Goal: Register for event/course

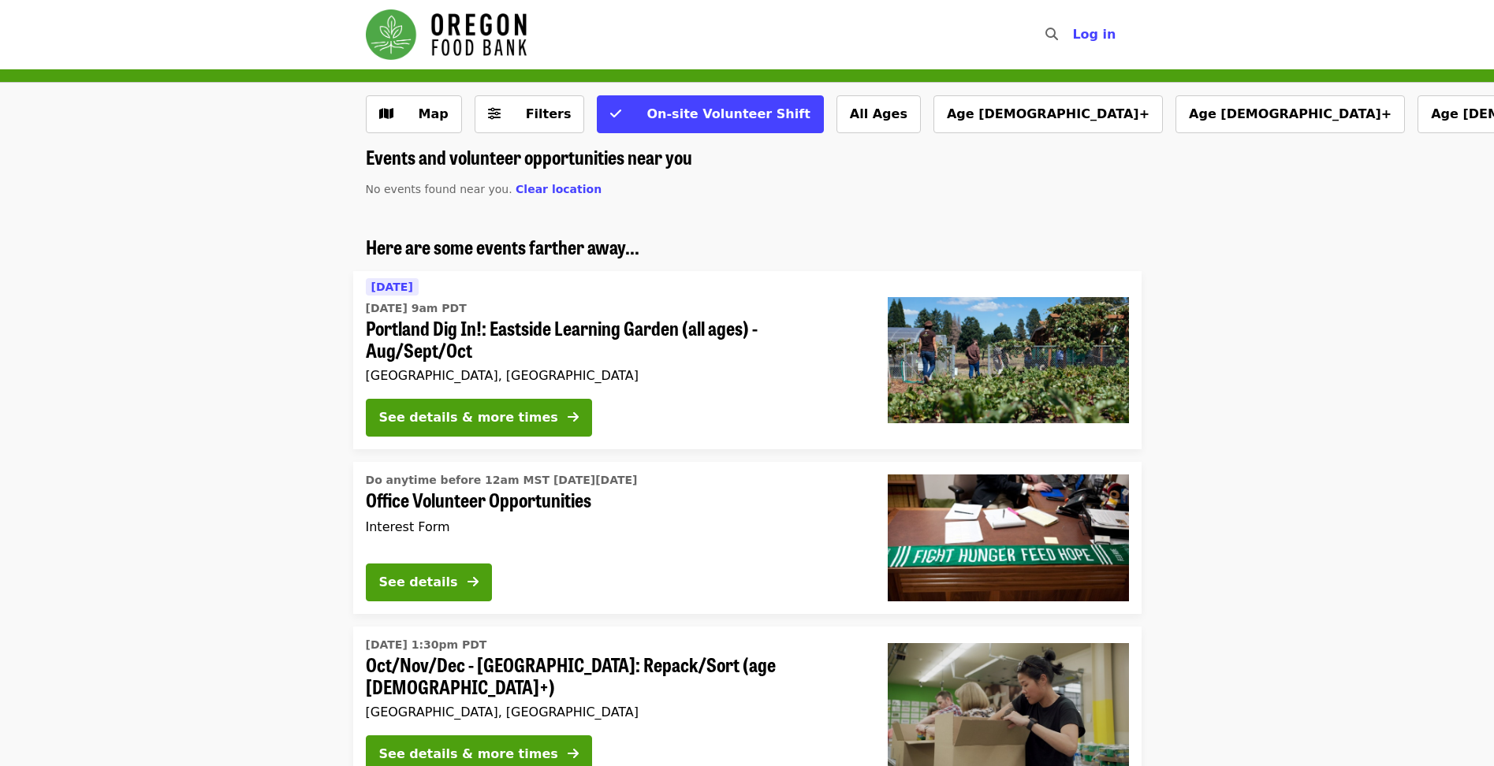
click at [1345, 283] on li "Here are some events farther away... Tomorrow Thu, Sep 18 @ 9am PDT Portland Di…" at bounding box center [747, 343] width 1494 height 214
click at [143, 478] on li "Do anytime before 12am MST on Saturday, August 1, 2026 Office Volunteer Opportu…" at bounding box center [747, 537] width 1494 height 151
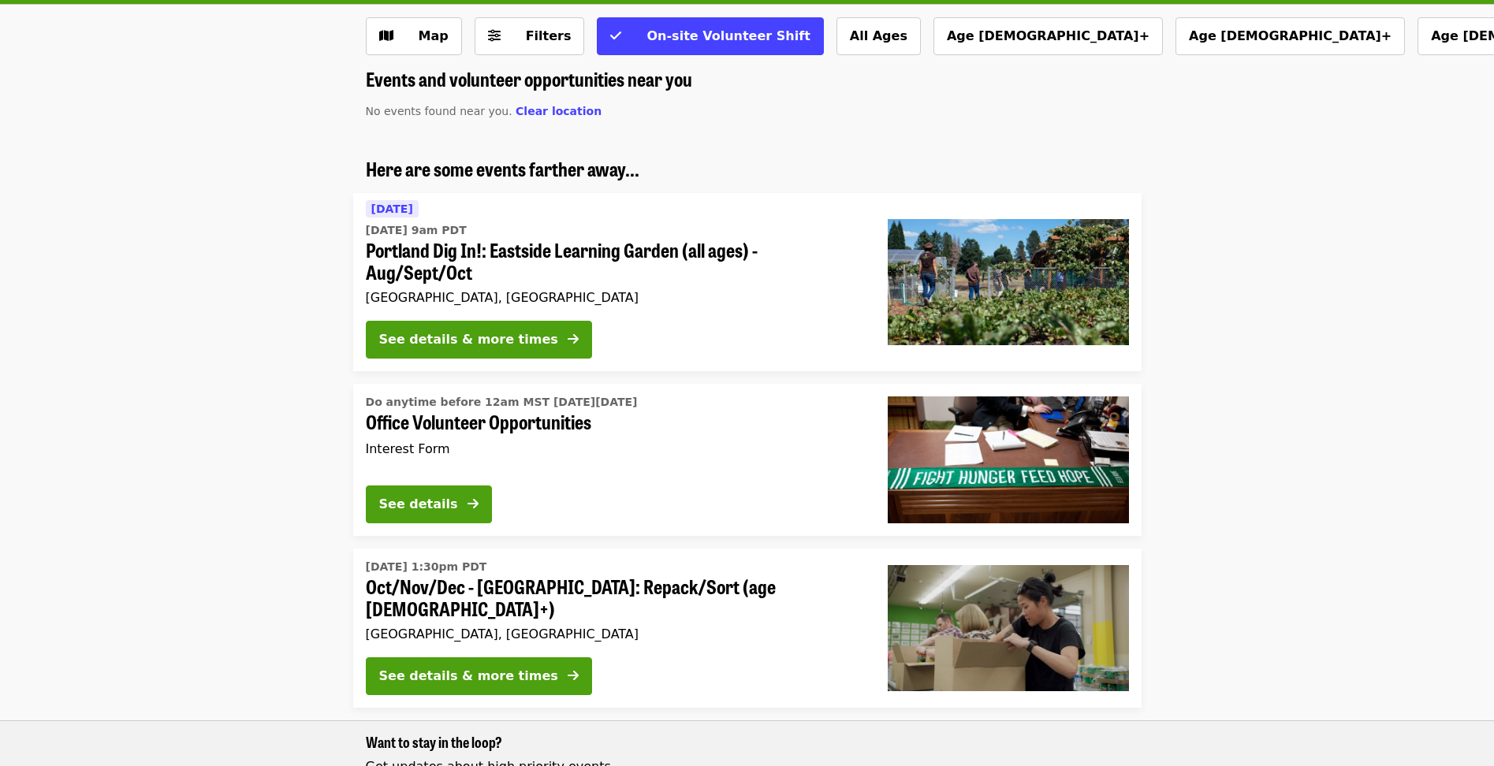
drag, startPoint x: 147, startPoint y: 763, endPoint x: 150, endPoint y: 754, distance: 9.8
click at [150, 687] on li "Wed, Oct 1 @ 1:30pm PDT Oct/Nov/Dec - Portland: Repack/Sort (age 8+) Portland, …" at bounding box center [747, 720] width 1494 height 342
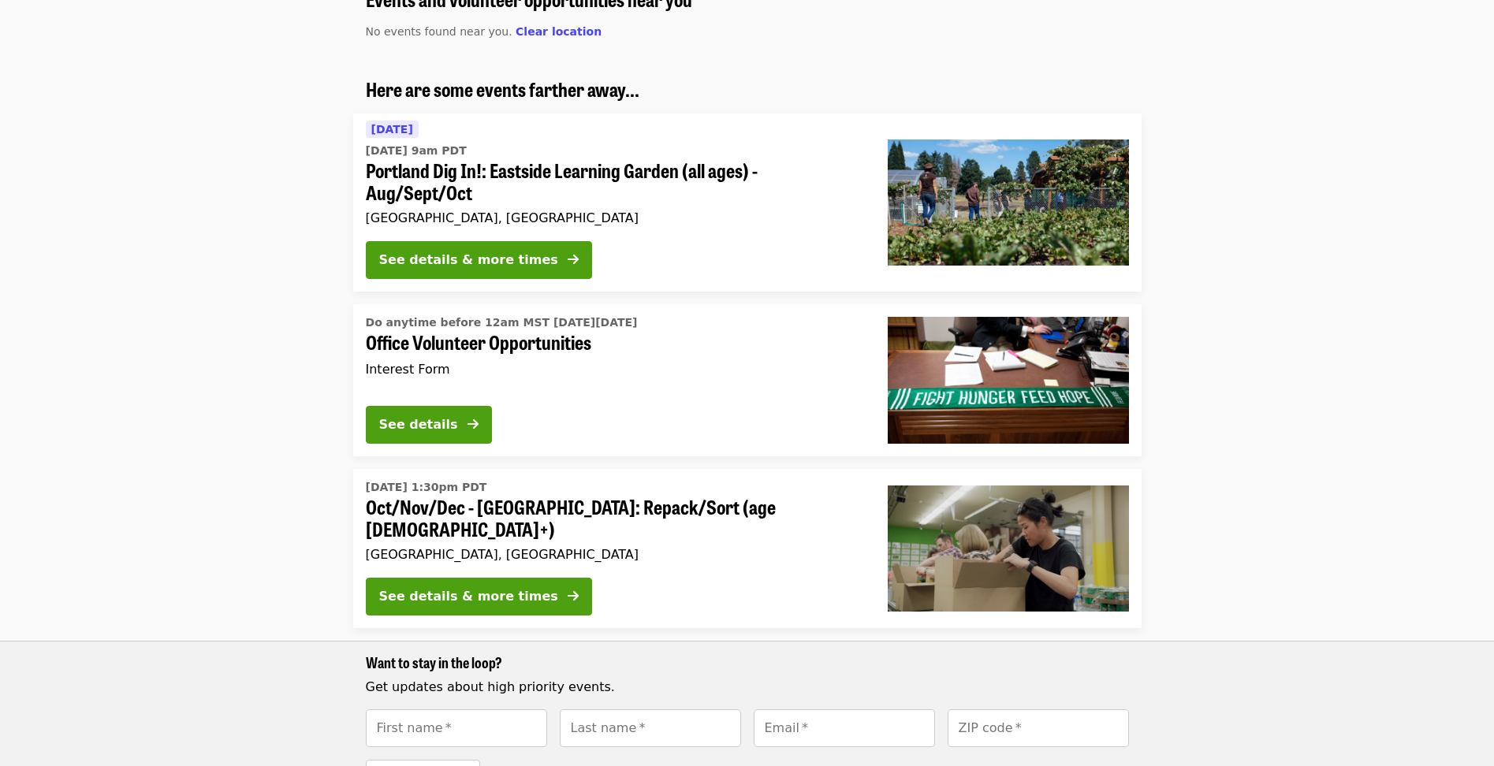
click at [239, 490] on li "Wed, Oct 1 @ 1:30pm PDT Oct/Nov/Dec - Portland: Repack/Sort (age 8+) Portland, …" at bounding box center [747, 640] width 1494 height 342
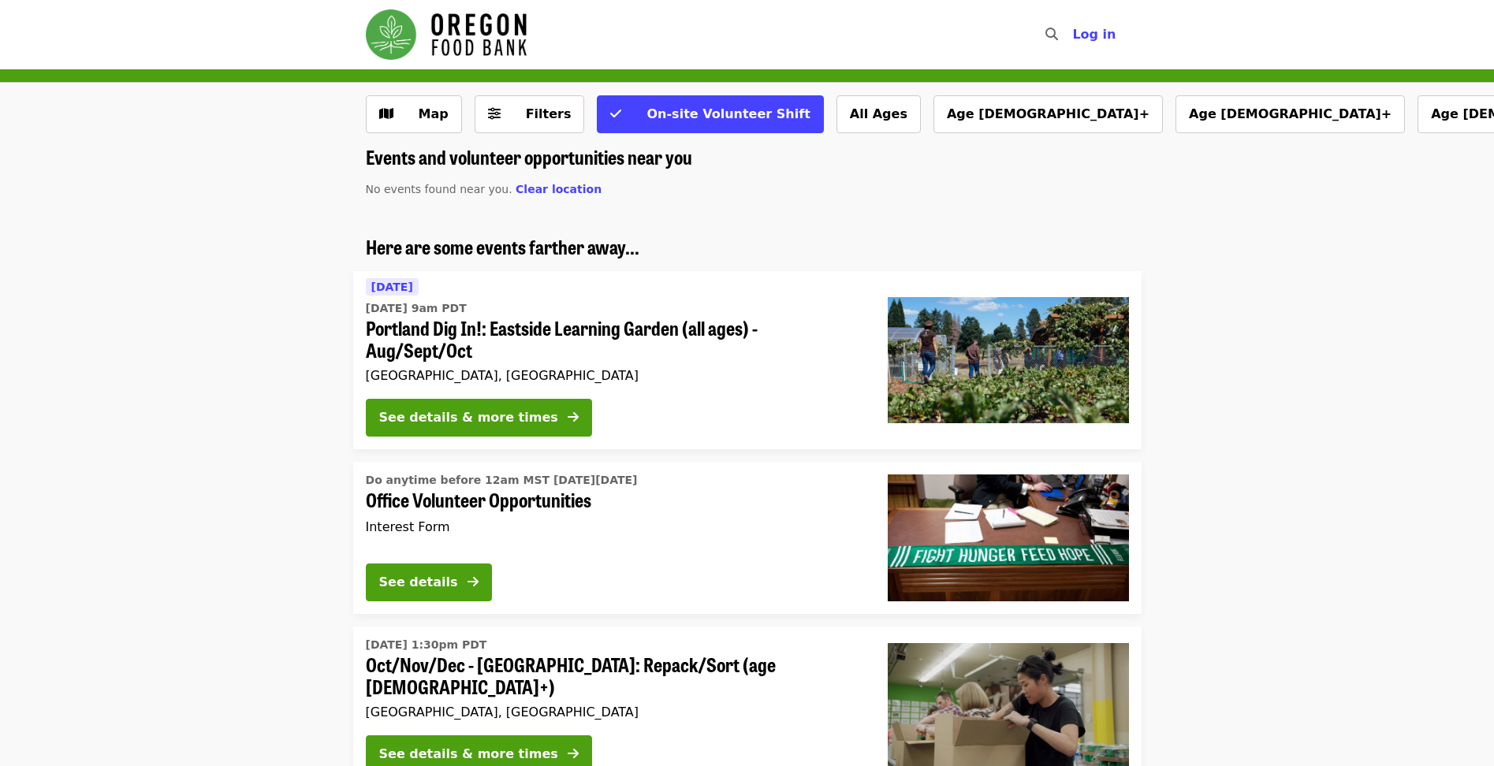
click at [1078, 765] on div at bounding box center [1008, 706] width 266 height 151
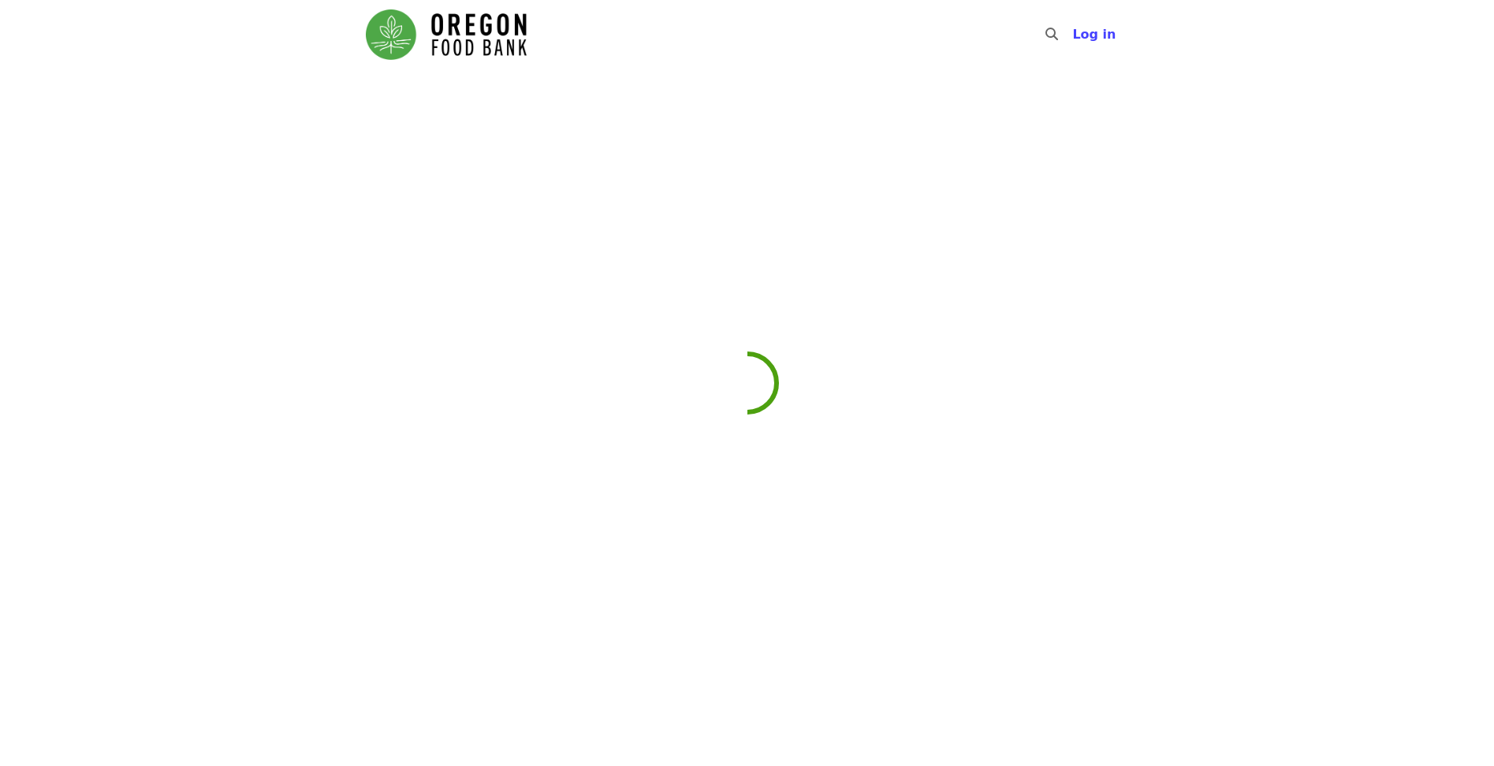
drag, startPoint x: 1079, startPoint y: 763, endPoint x: 1217, endPoint y: 336, distance: 449.0
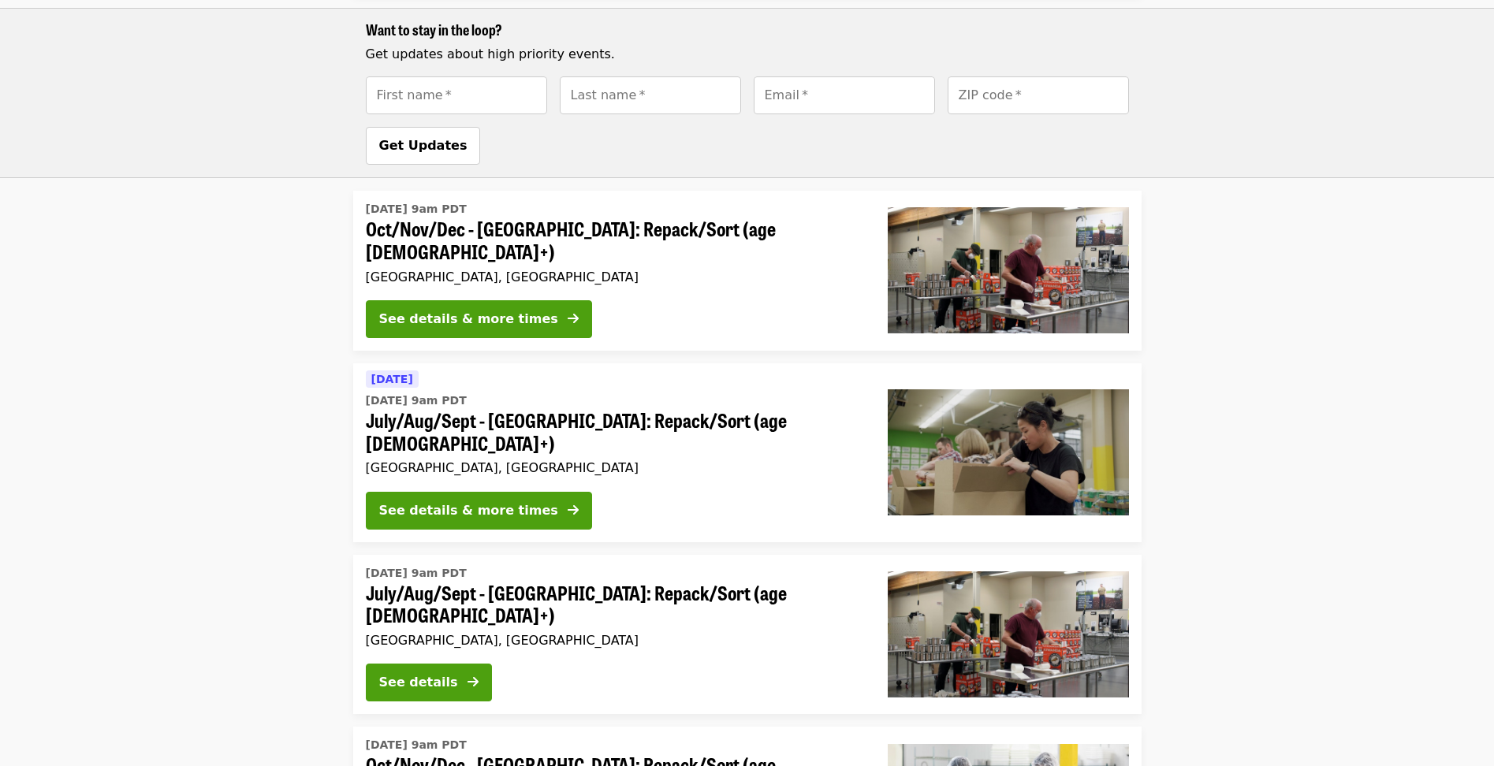
scroll to position [1180, 0]
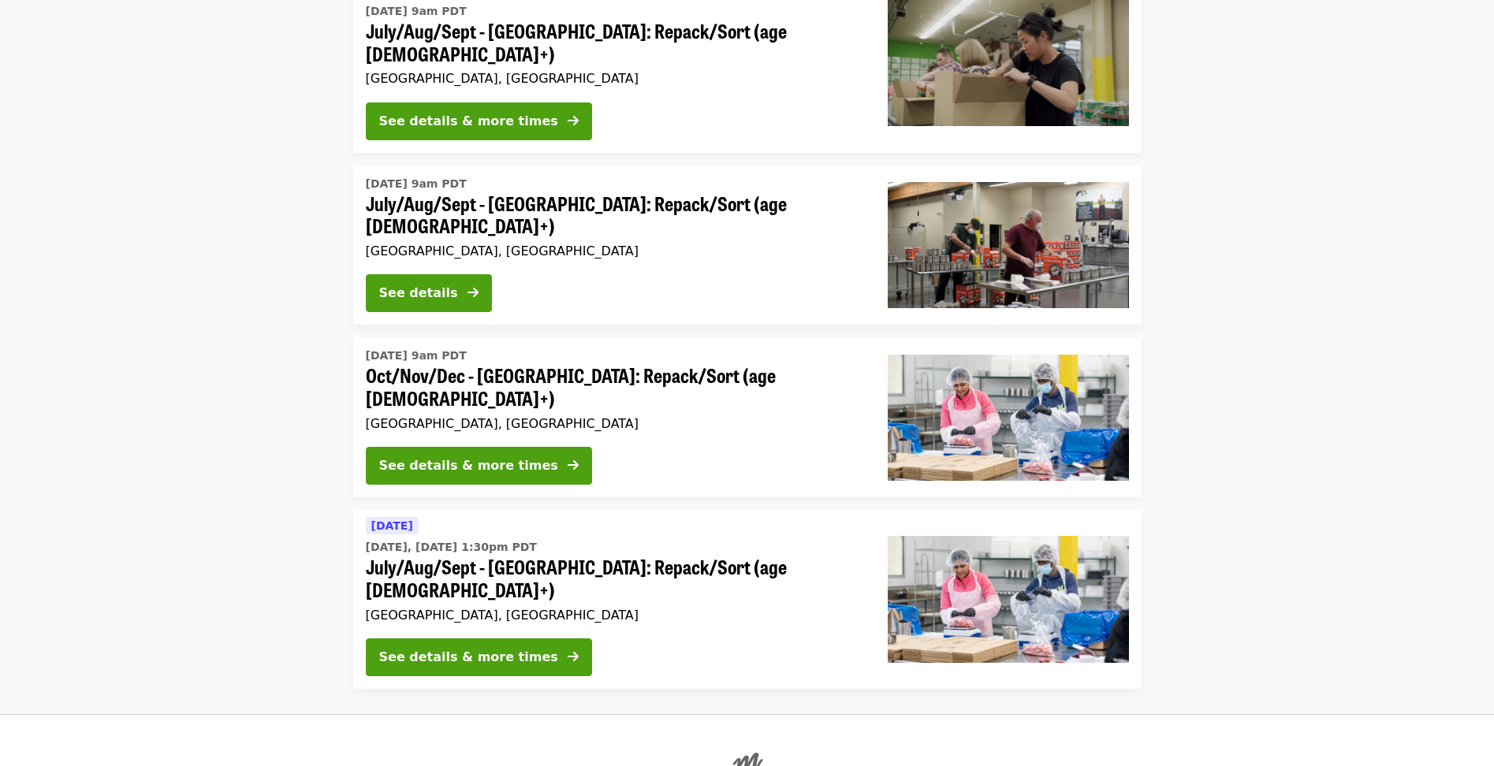
click at [529, 447] on button "See details & more times" at bounding box center [479, 466] width 226 height 38
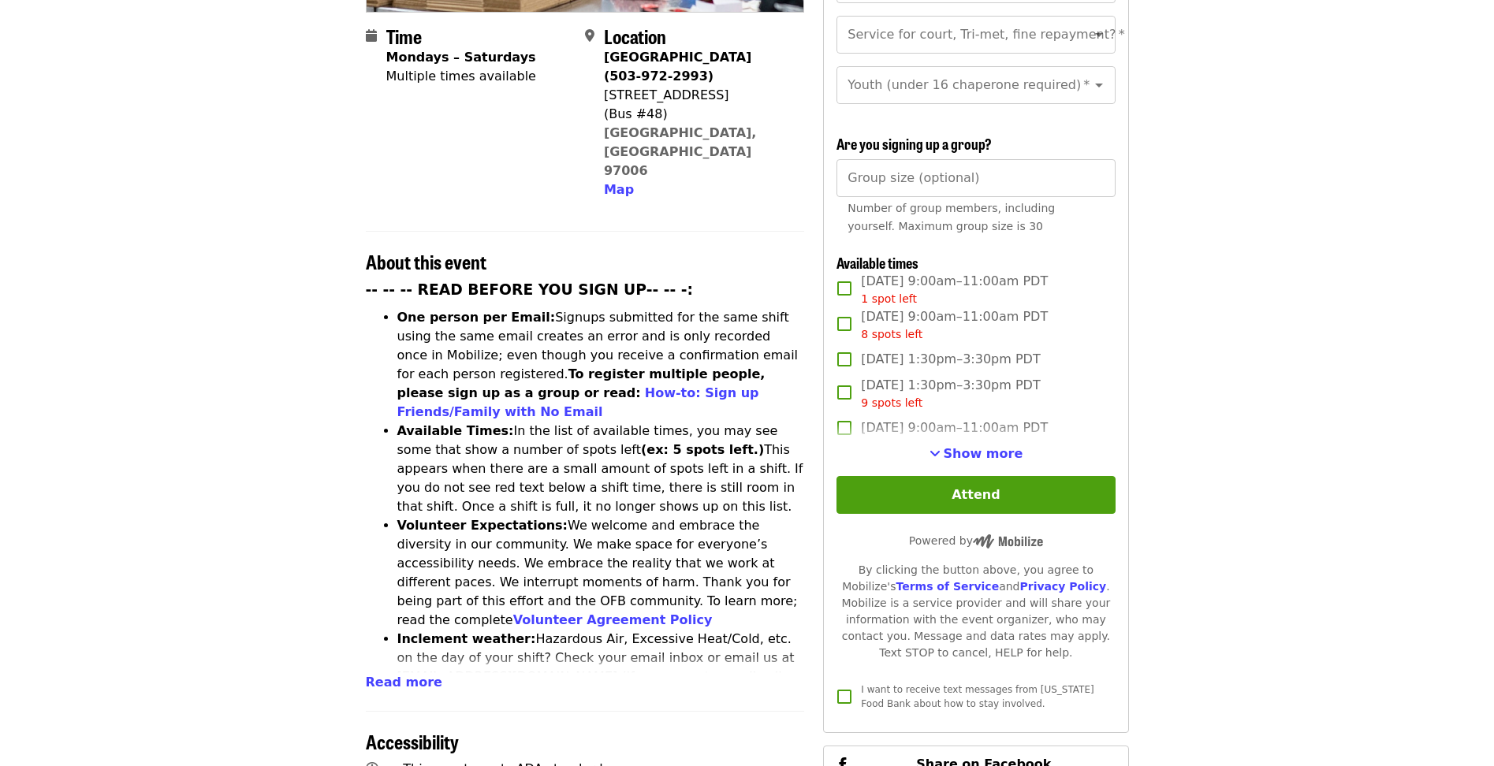
scroll to position [395, 0]
click at [981, 453] on span "Show more" at bounding box center [984, 452] width 80 height 15
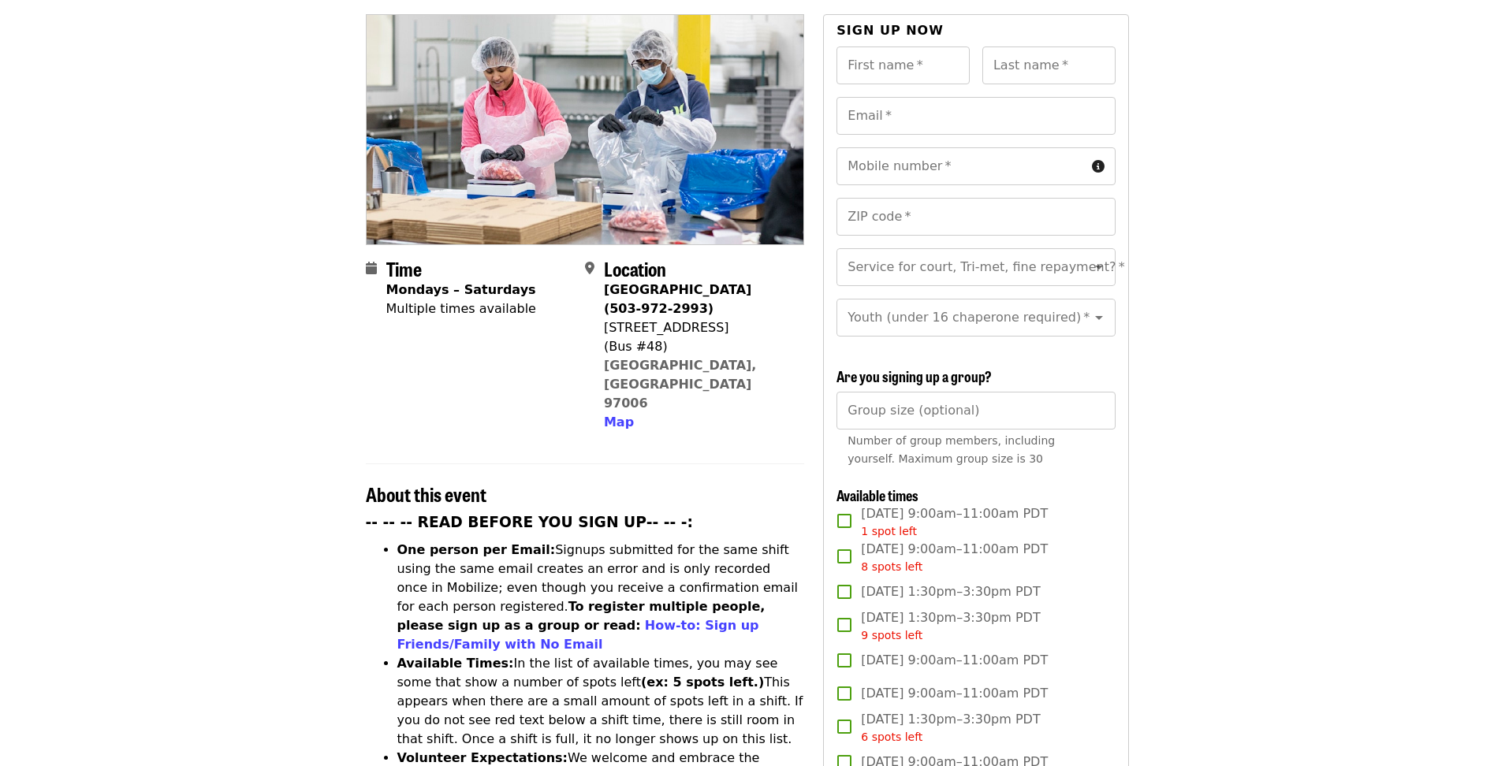
scroll to position [396, 0]
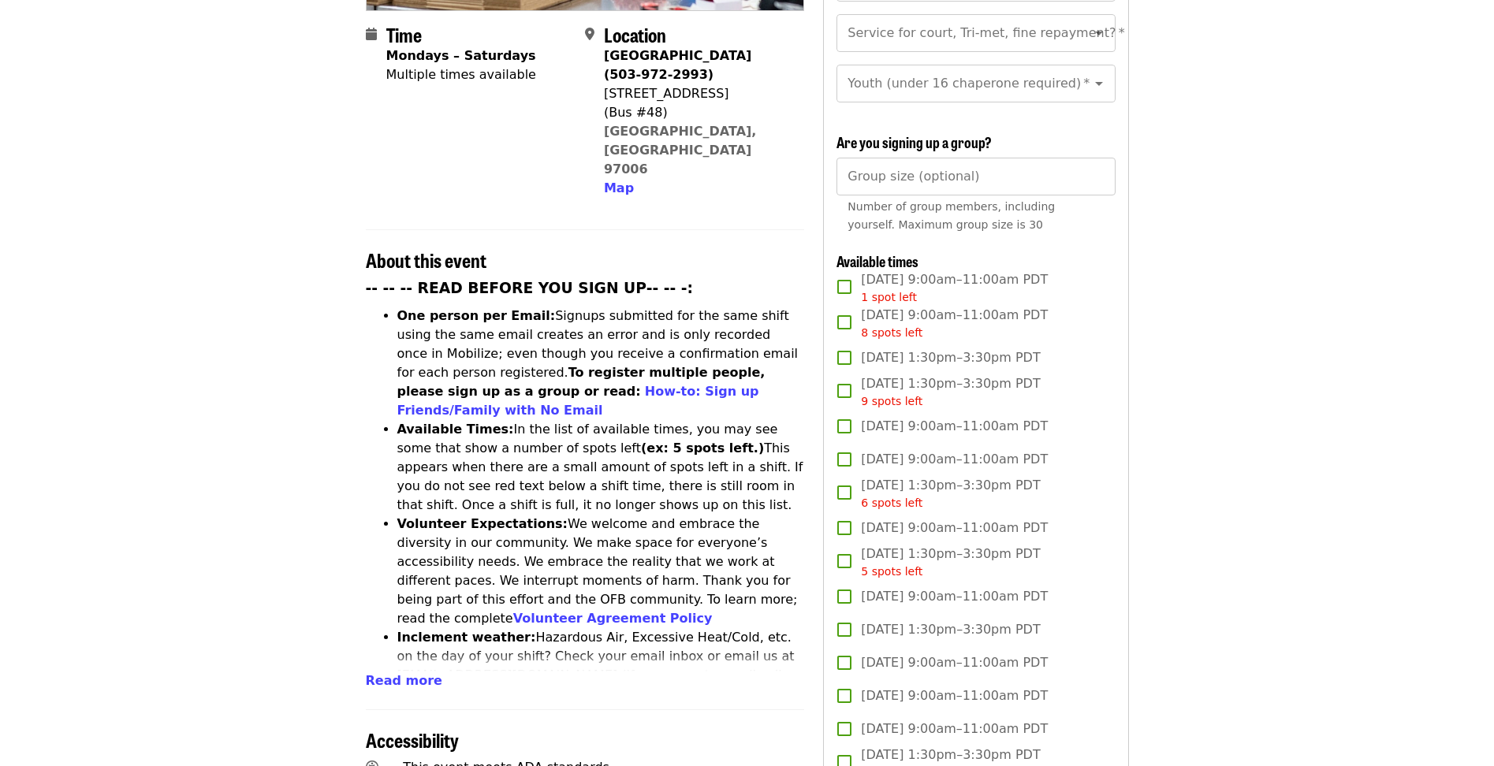
drag, startPoint x: 1294, startPoint y: 560, endPoint x: 1286, endPoint y: 550, distance: 12.8
drag, startPoint x: 1290, startPoint y: 541, endPoint x: 1214, endPoint y: 752, distance: 224.4
drag, startPoint x: 1370, startPoint y: 338, endPoint x: 1346, endPoint y: 503, distance: 166.5
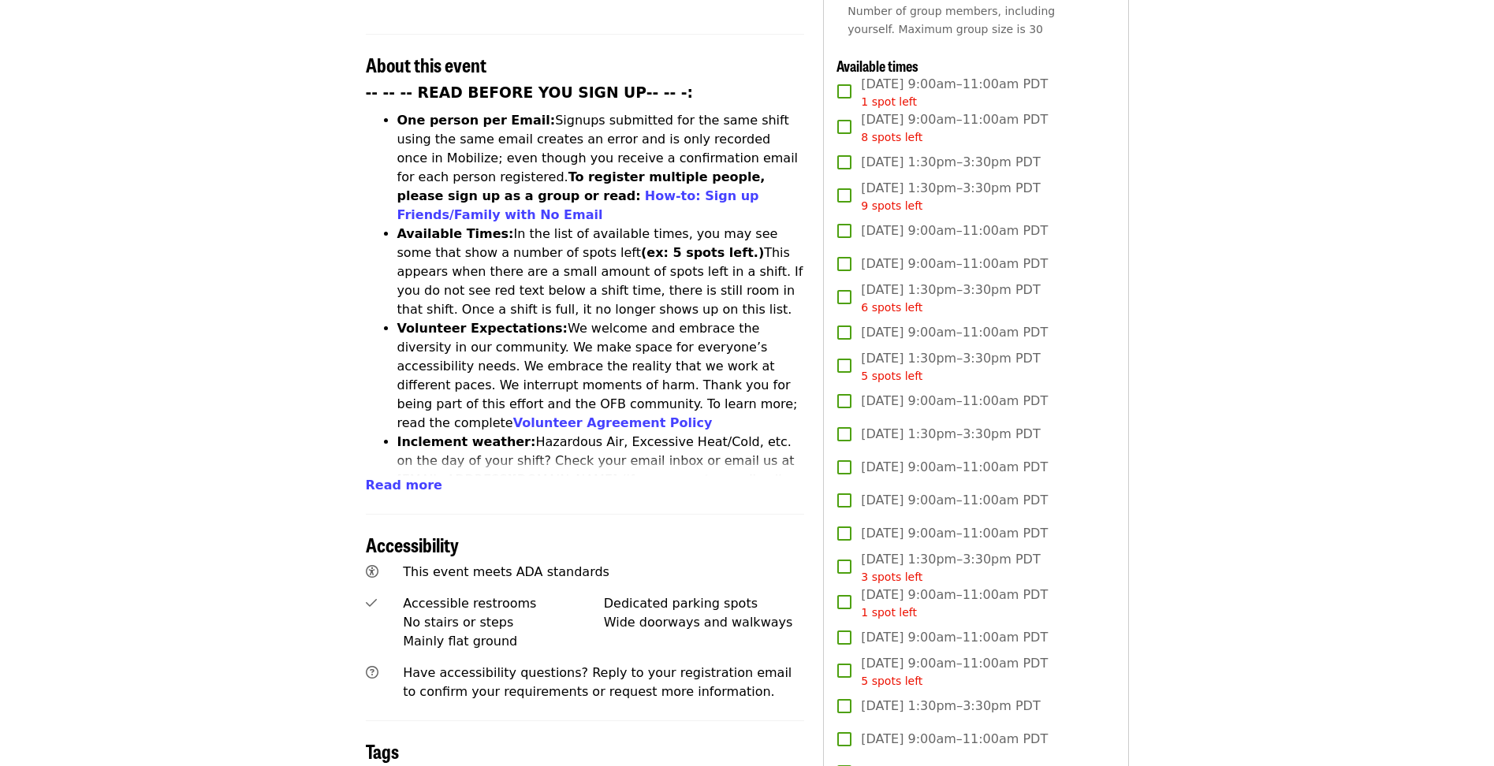
drag, startPoint x: 1086, startPoint y: 756, endPoint x: 1085, endPoint y: 699, distance: 56.8
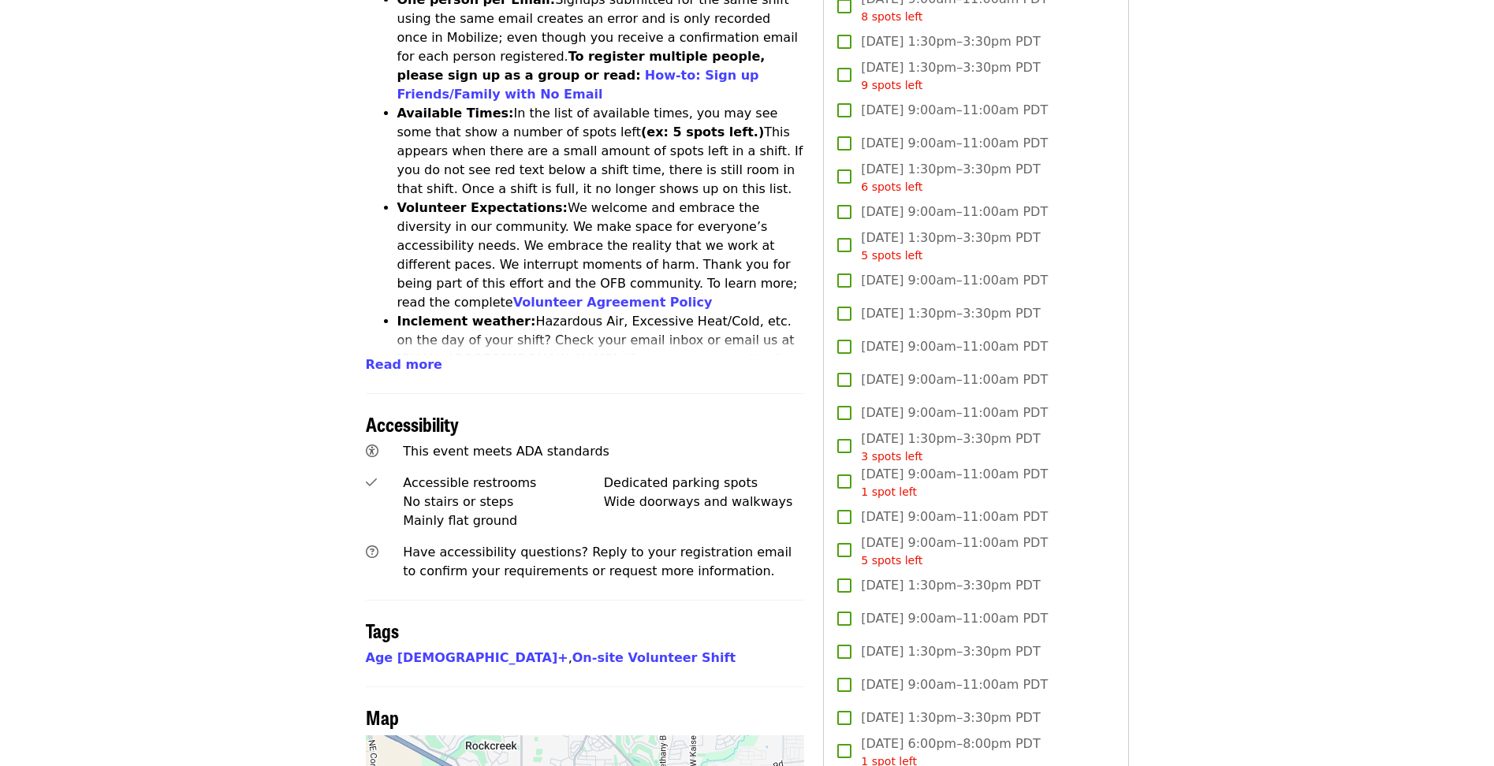
scroll to position [713, 0]
drag, startPoint x: 1255, startPoint y: 360, endPoint x: 1160, endPoint y: 378, distance: 97.1
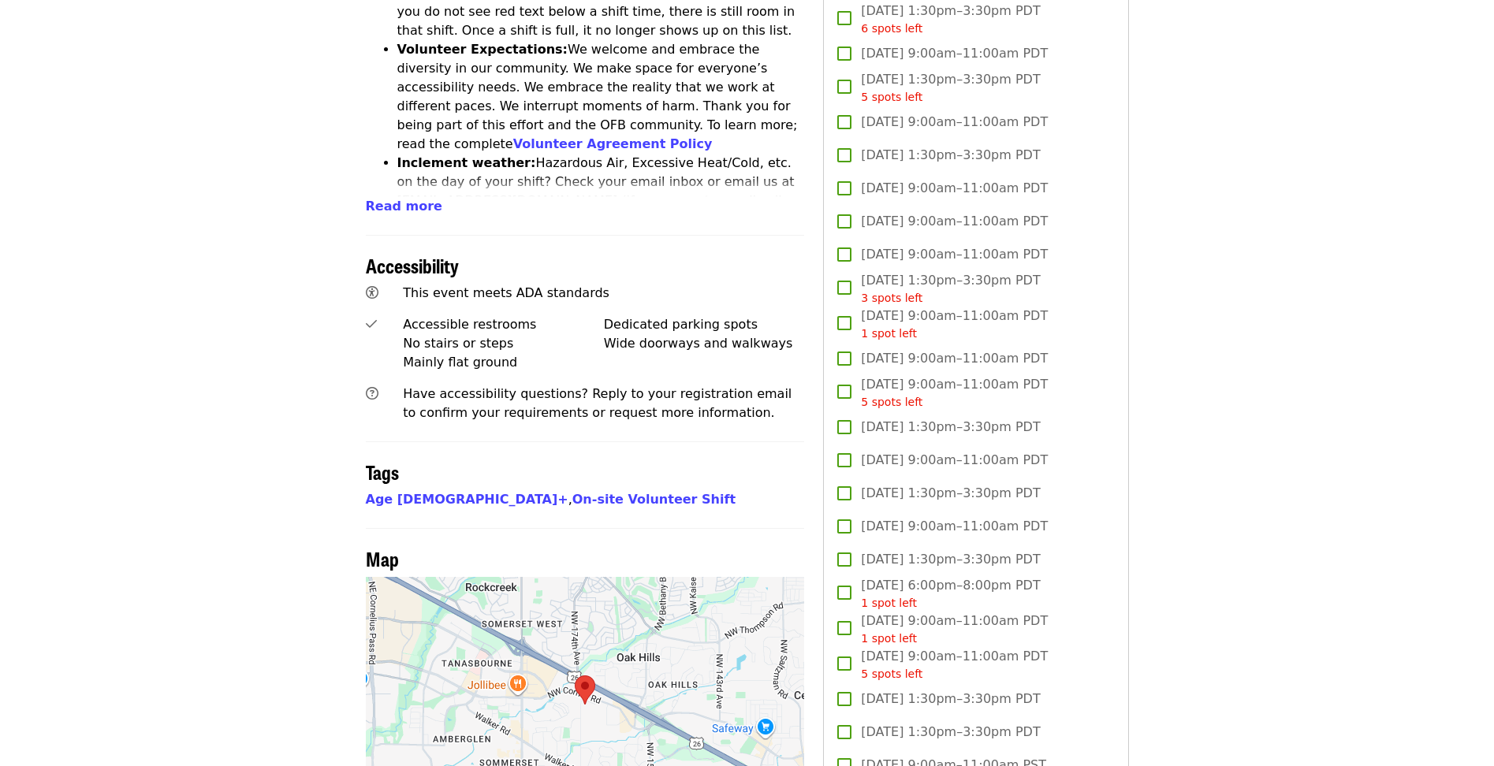
scroll to position [871, 0]
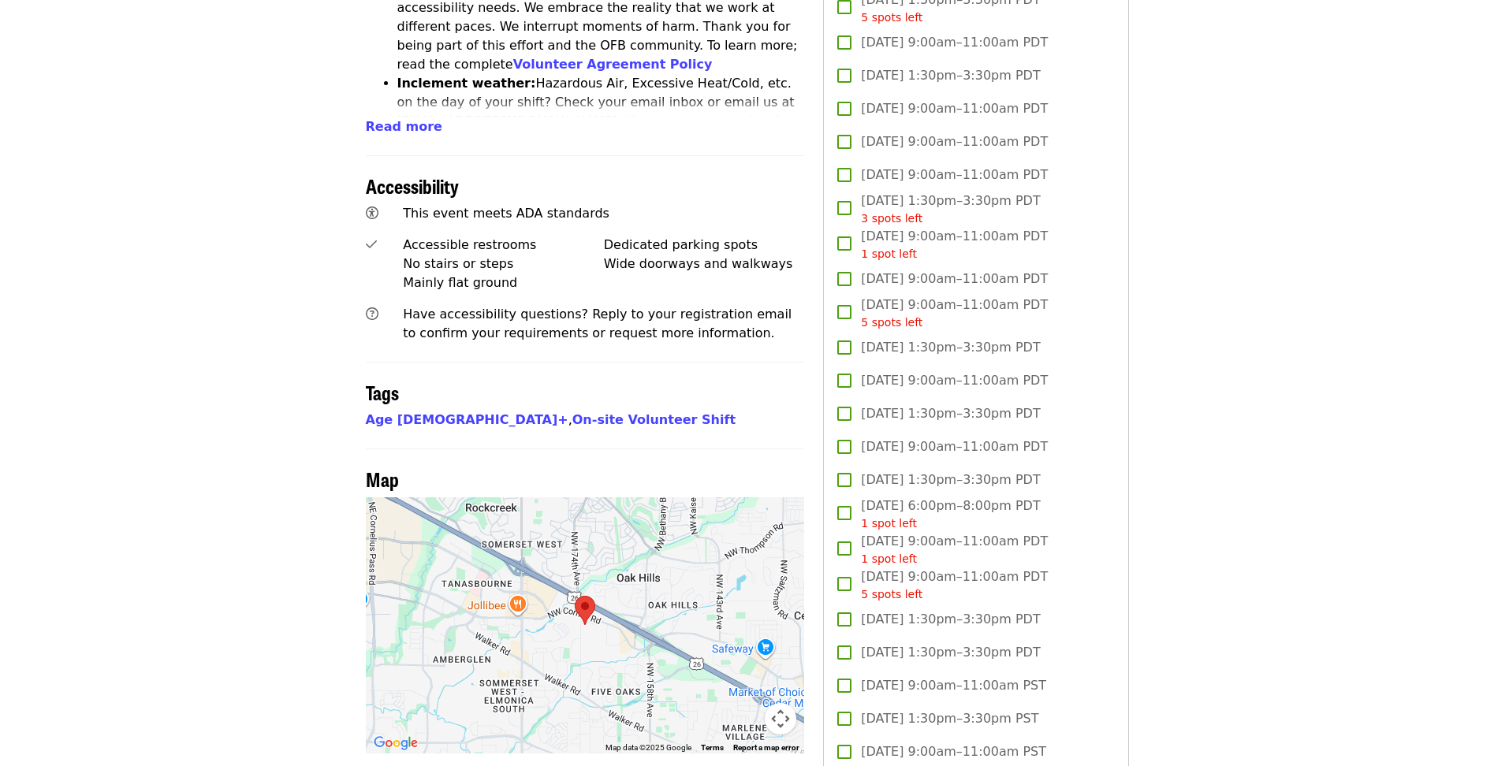
drag, startPoint x: 1393, startPoint y: 438, endPoint x: 81, endPoint y: 24, distance: 1375.3
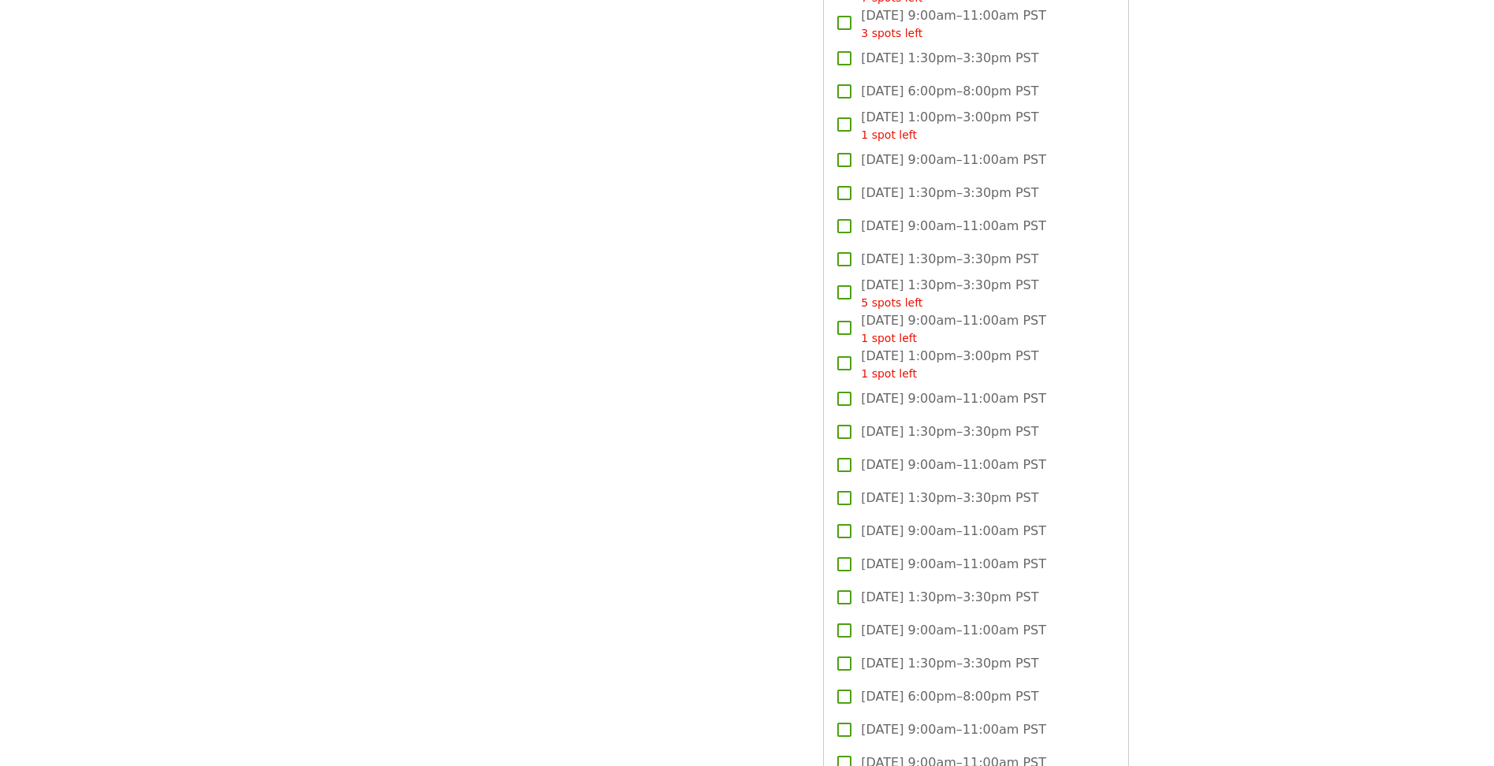
scroll to position [2058, 0]
click at [610, 697] on div "Time Mondays – Saturdays Multiple times available Location Beaverton Warehouse …" at bounding box center [585, 178] width 439 height 4122
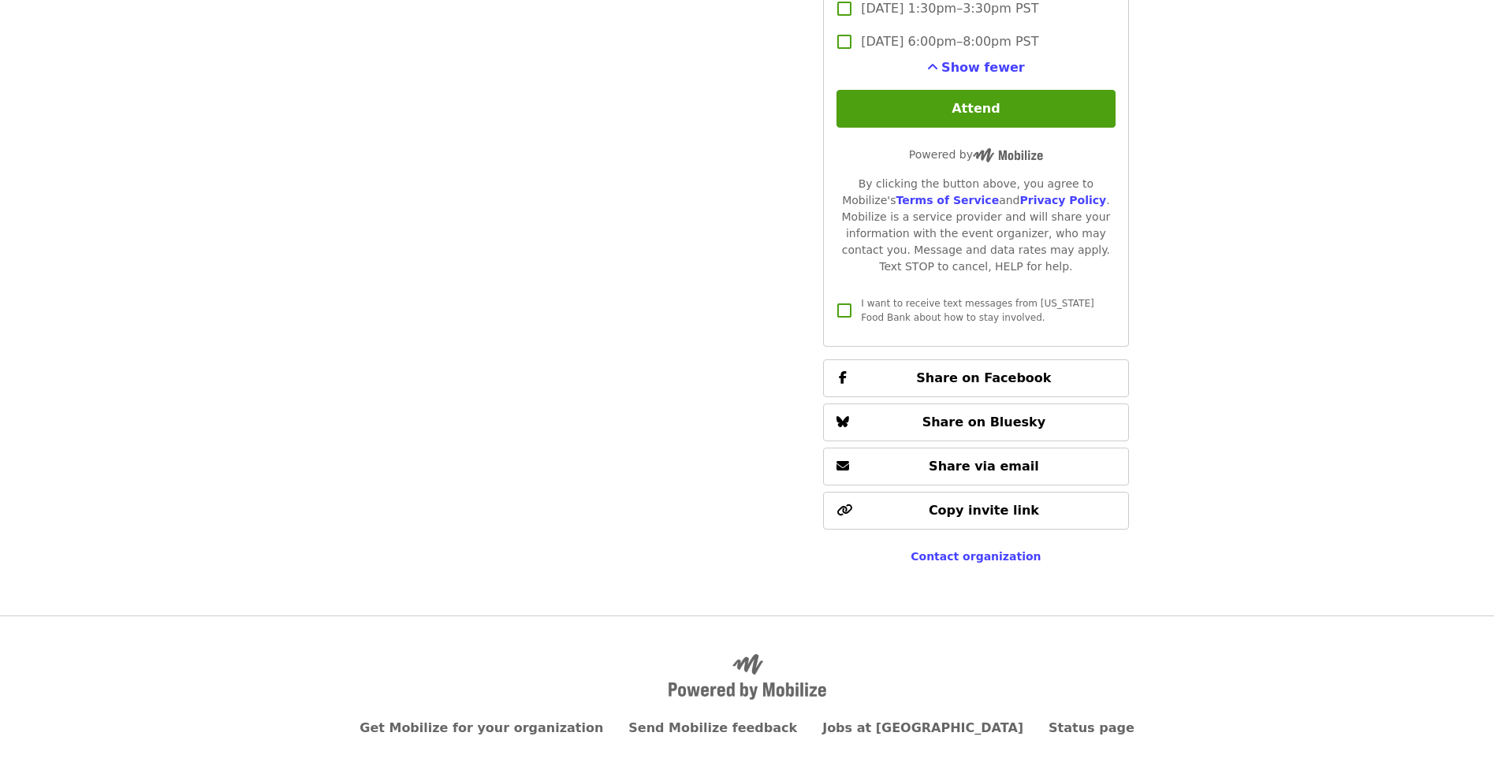
scroll to position [3721, 0]
click at [957, 108] on button "Attend" at bounding box center [975, 108] width 278 height 38
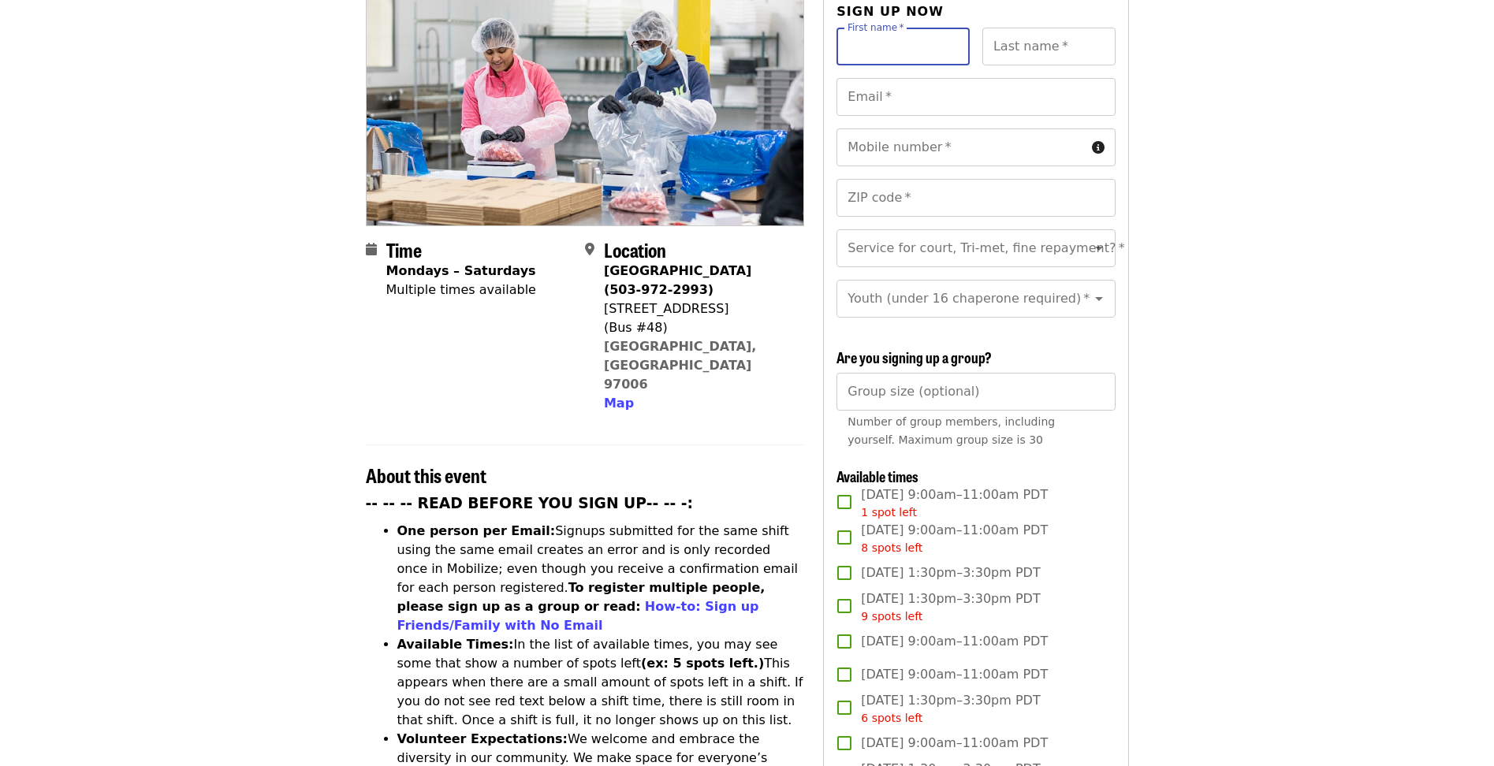
scroll to position [0, 0]
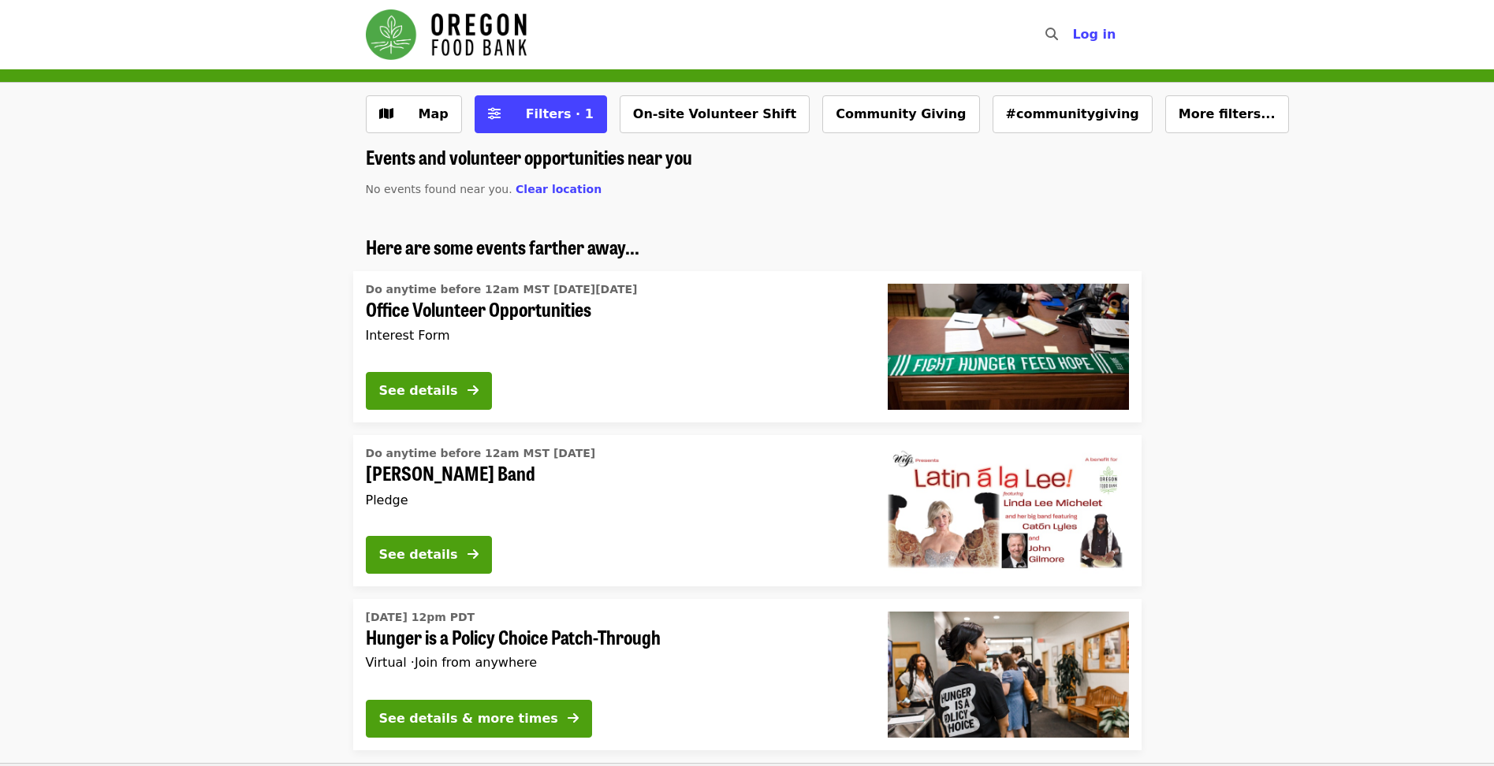
click at [203, 423] on ul "Here are some events farther away... Do anytime before 12am MST [DATE][DATE] Of…" at bounding box center [747, 667] width 1494 height 862
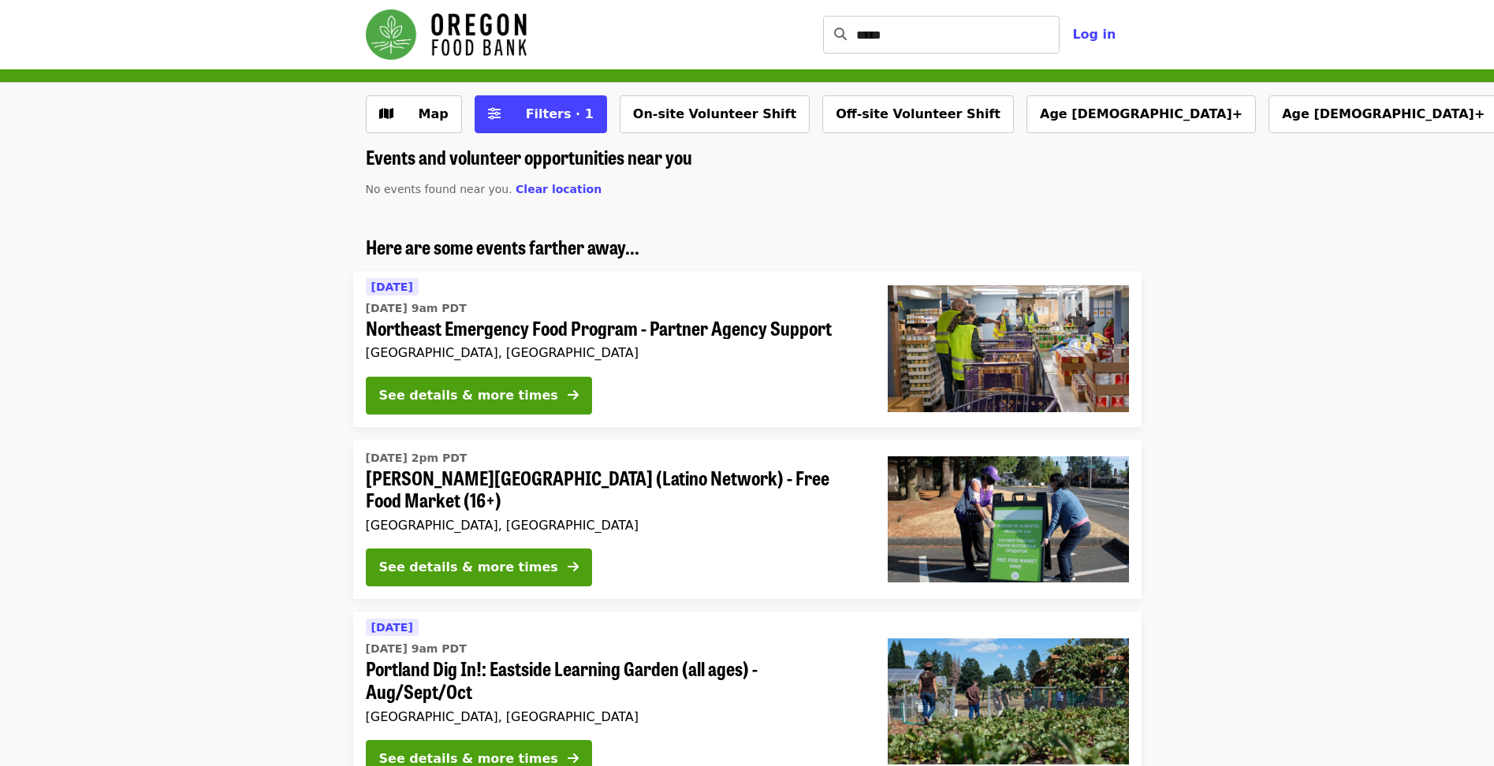
drag, startPoint x: 329, startPoint y: 502, endPoint x: 323, endPoint y: 482, distance: 21.2
click at [329, 502] on li "[DATE] 2pm PDT [PERSON_NAME][GEOGRAPHIC_DATA] (Latino Network) - Free Food Mark…" at bounding box center [747, 520] width 1494 height 160
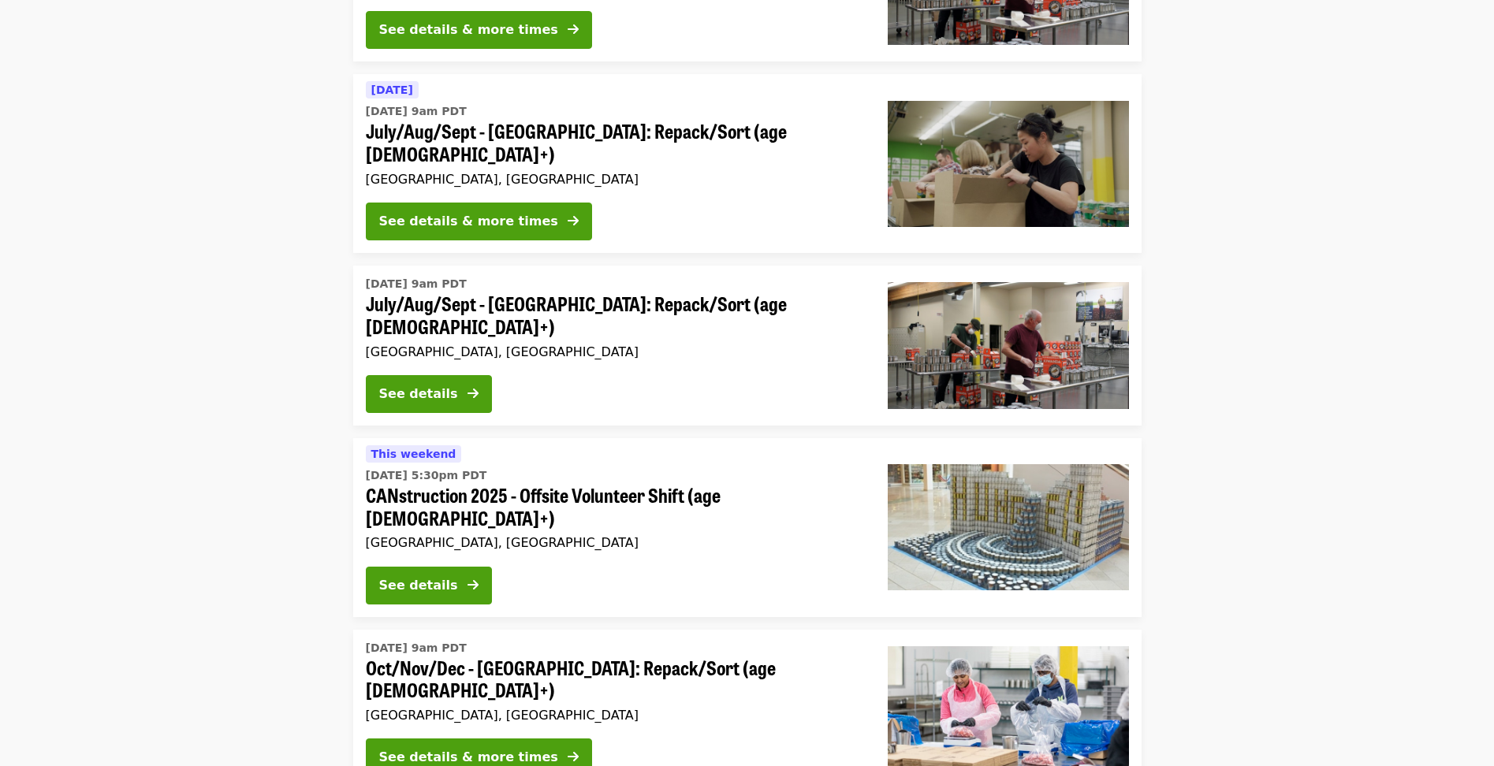
scroll to position [1257, 0]
click at [260, 508] on li "This weekend [DATE] 5:30pm PDT CANstruction 2025 - Offsite Volunteer Shift (age…" at bounding box center [747, 527] width 1494 height 179
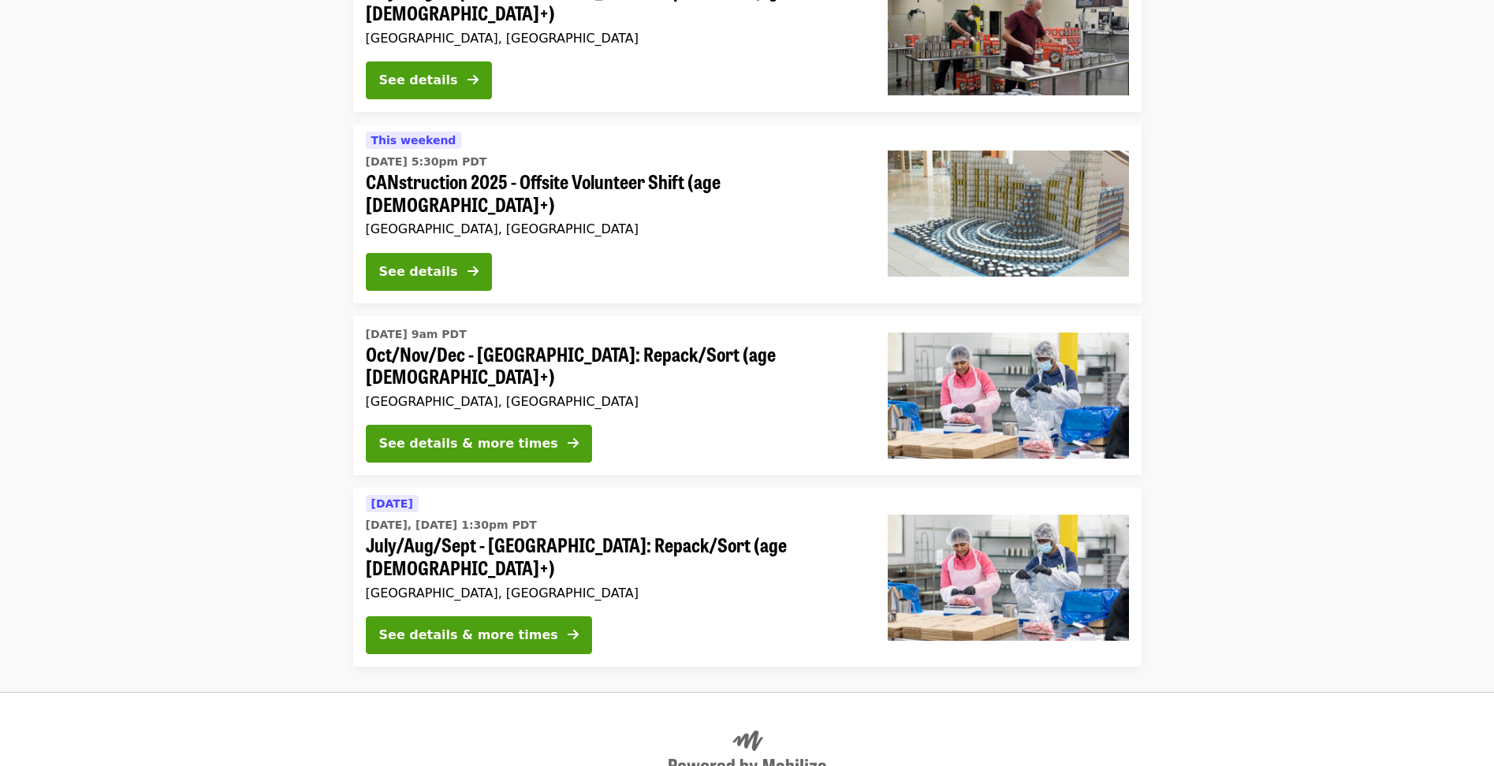
scroll to position [1590, 0]
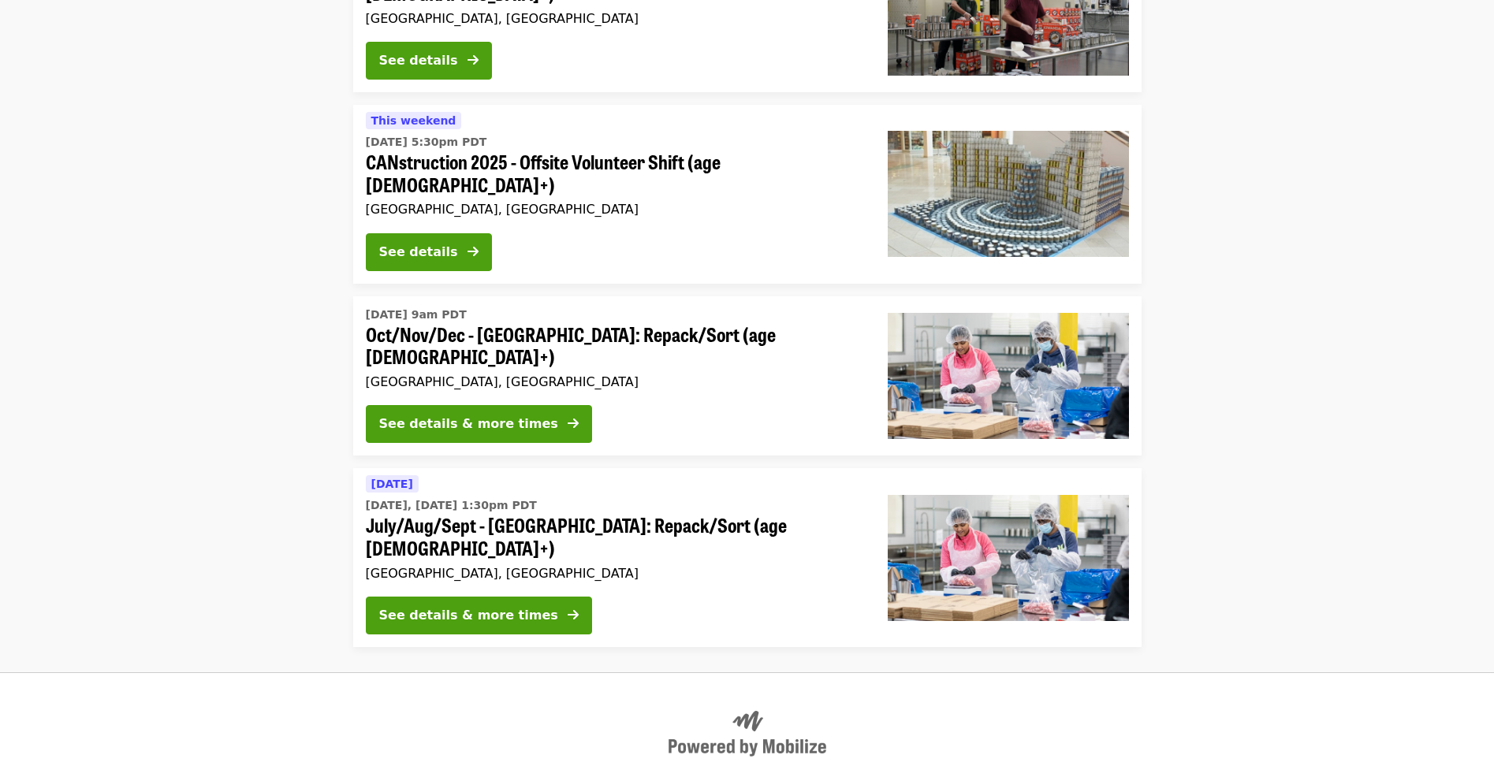
click at [125, 468] on li "[DATE] [DATE], [DATE] 1:30pm PDT July/Aug/Sept - [GEOGRAPHIC_DATA]: Repack/Sort…" at bounding box center [747, 557] width 1494 height 179
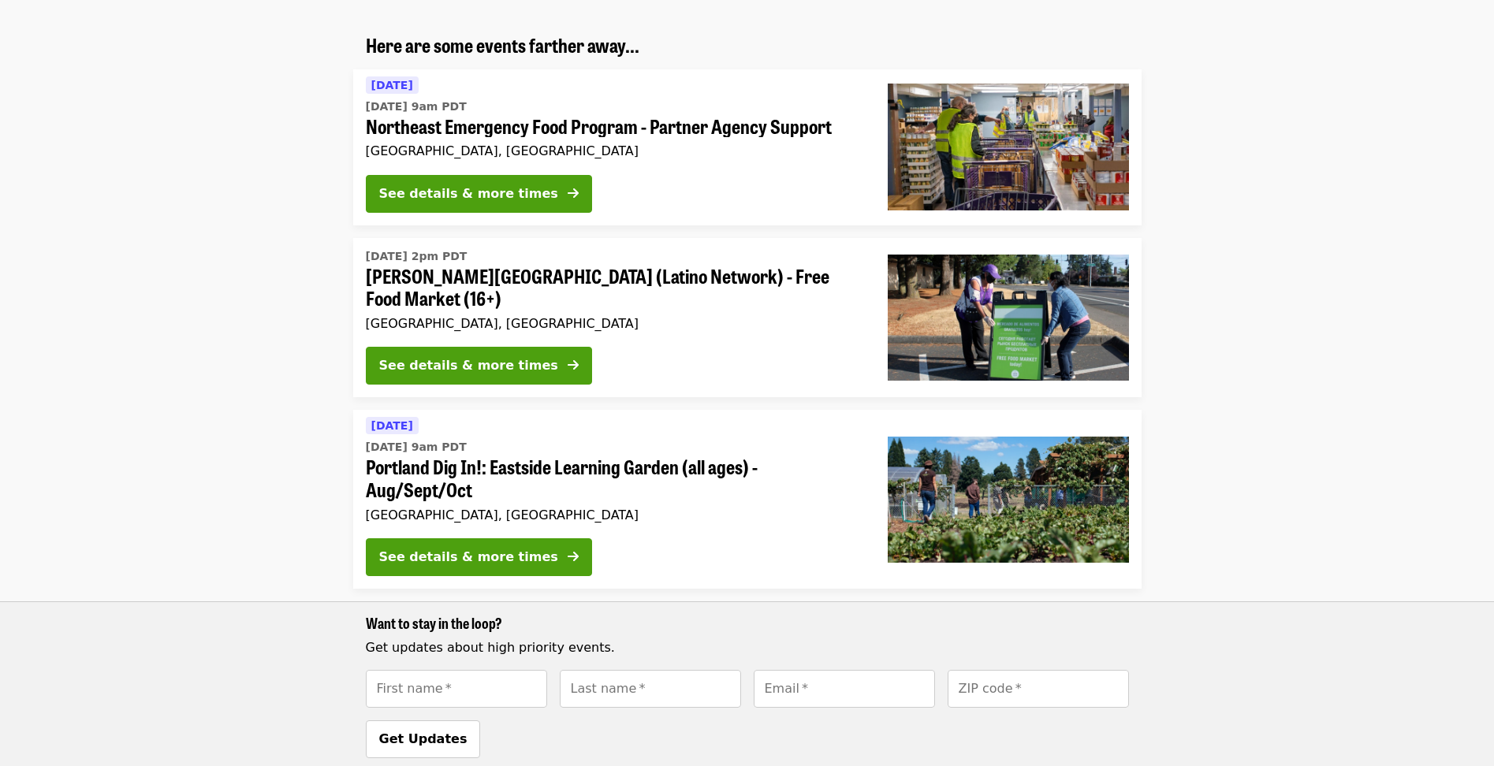
scroll to position [806, 0]
